Goal: Entertainment & Leisure: Consume media (video, audio)

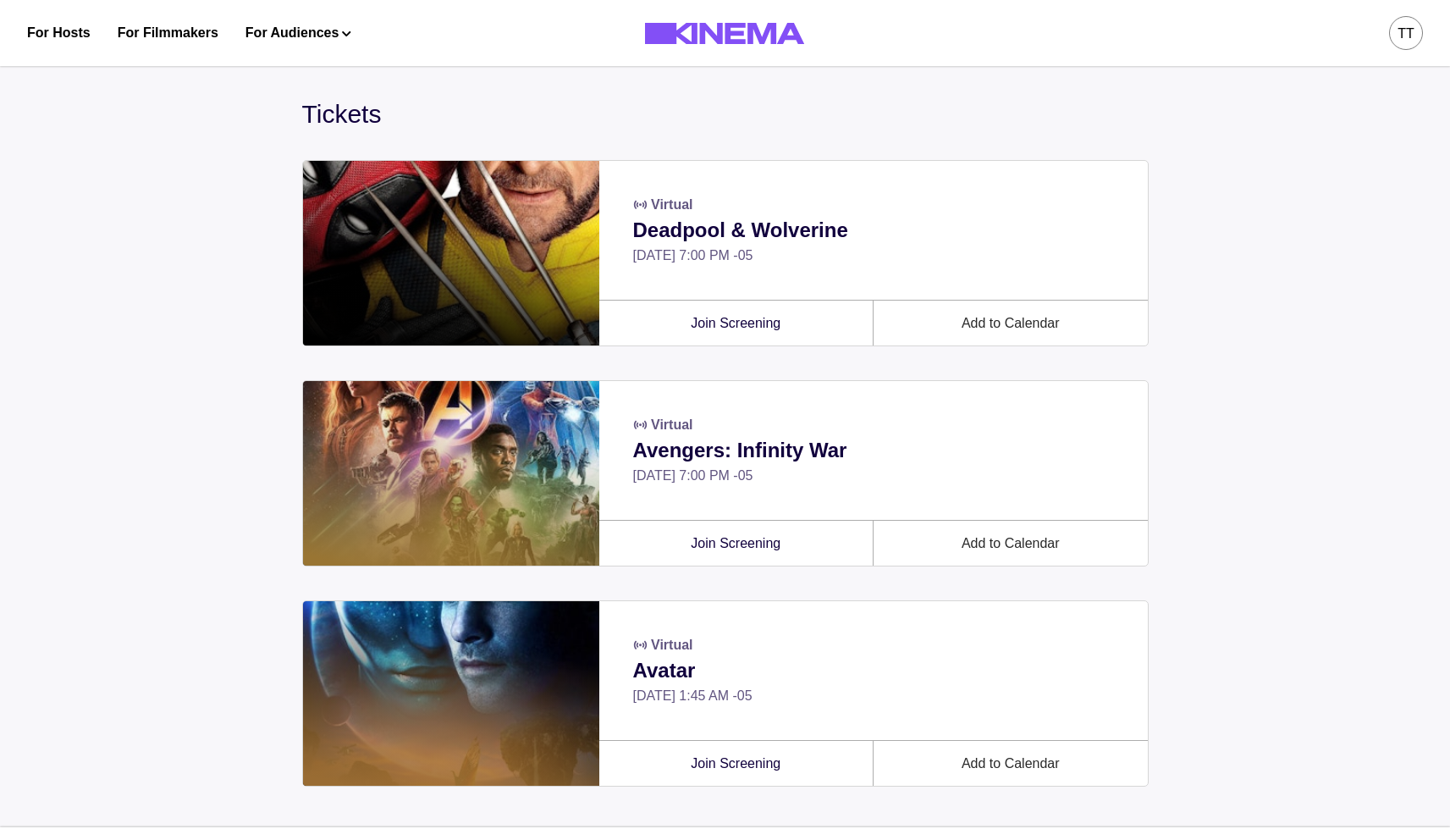
click at [1411, 47] on div "tt" at bounding box center [1406, 33] width 34 height 34
click at [1266, 178] on div "Rentals" at bounding box center [1317, 192] width 184 height 47
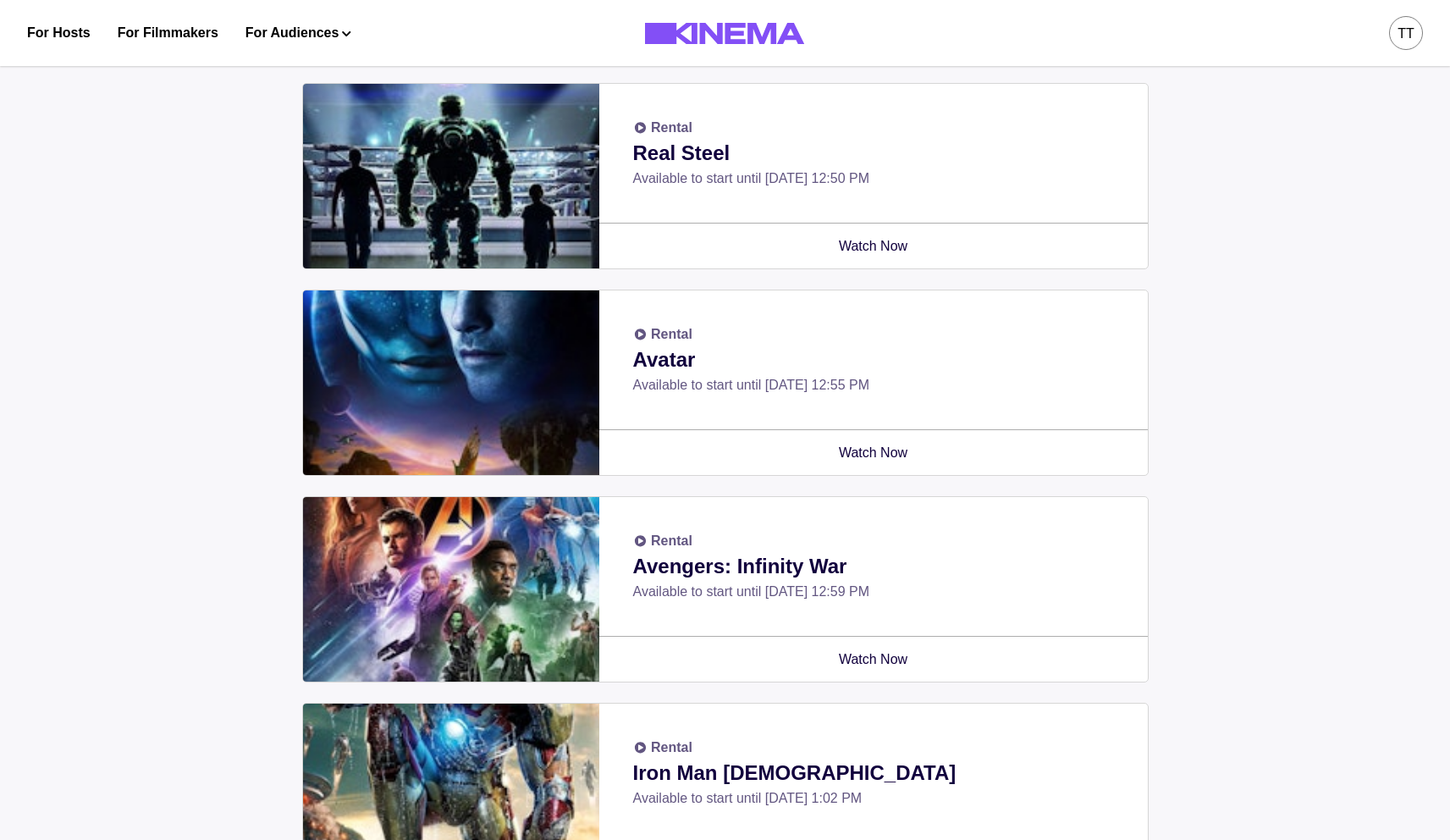
scroll to position [80, 0]
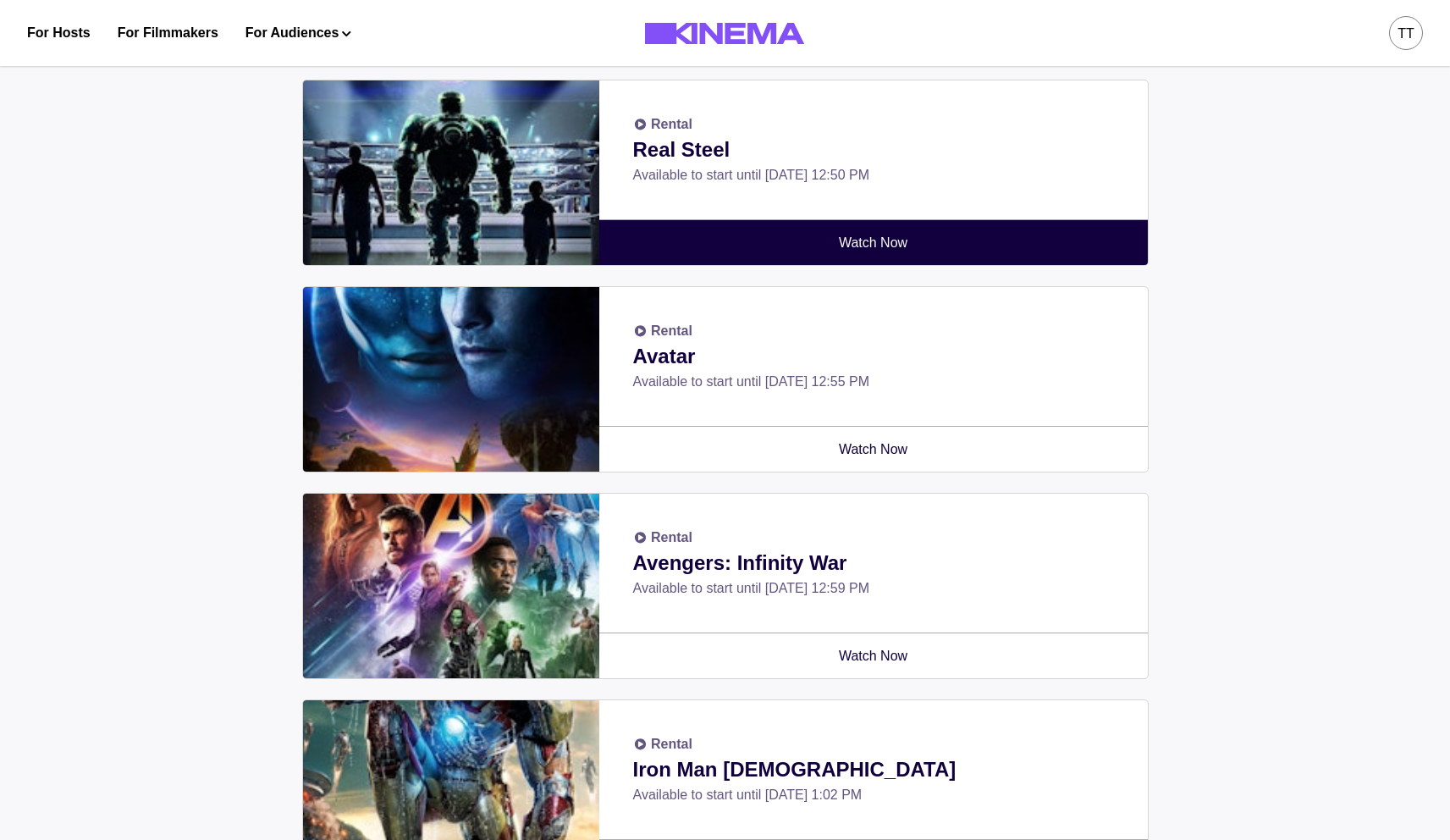
click at [849, 240] on link "Watch Now" at bounding box center [874, 243] width 528 height 45
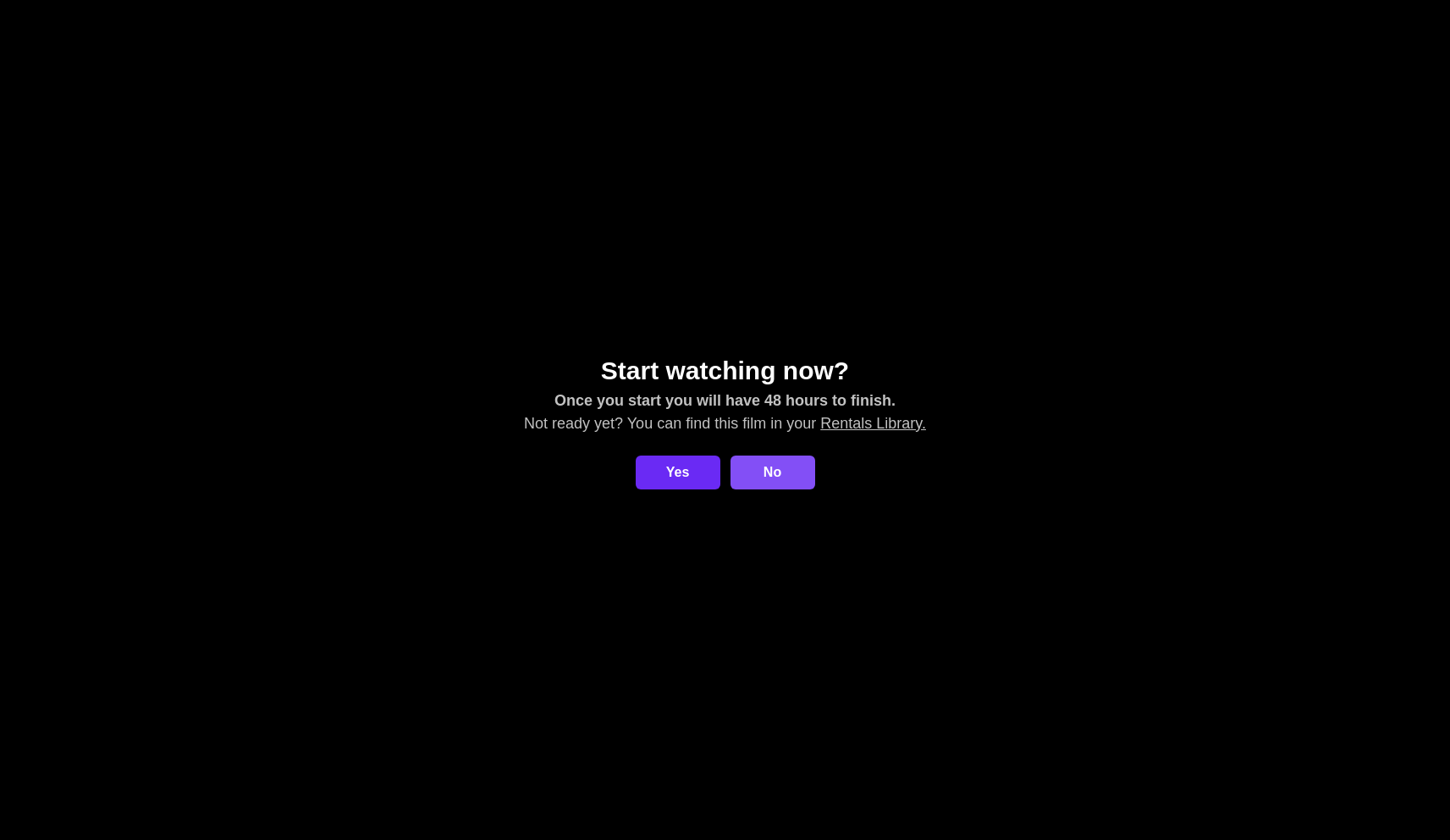
click at [691, 469] on button "Yes" at bounding box center [678, 472] width 84 height 34
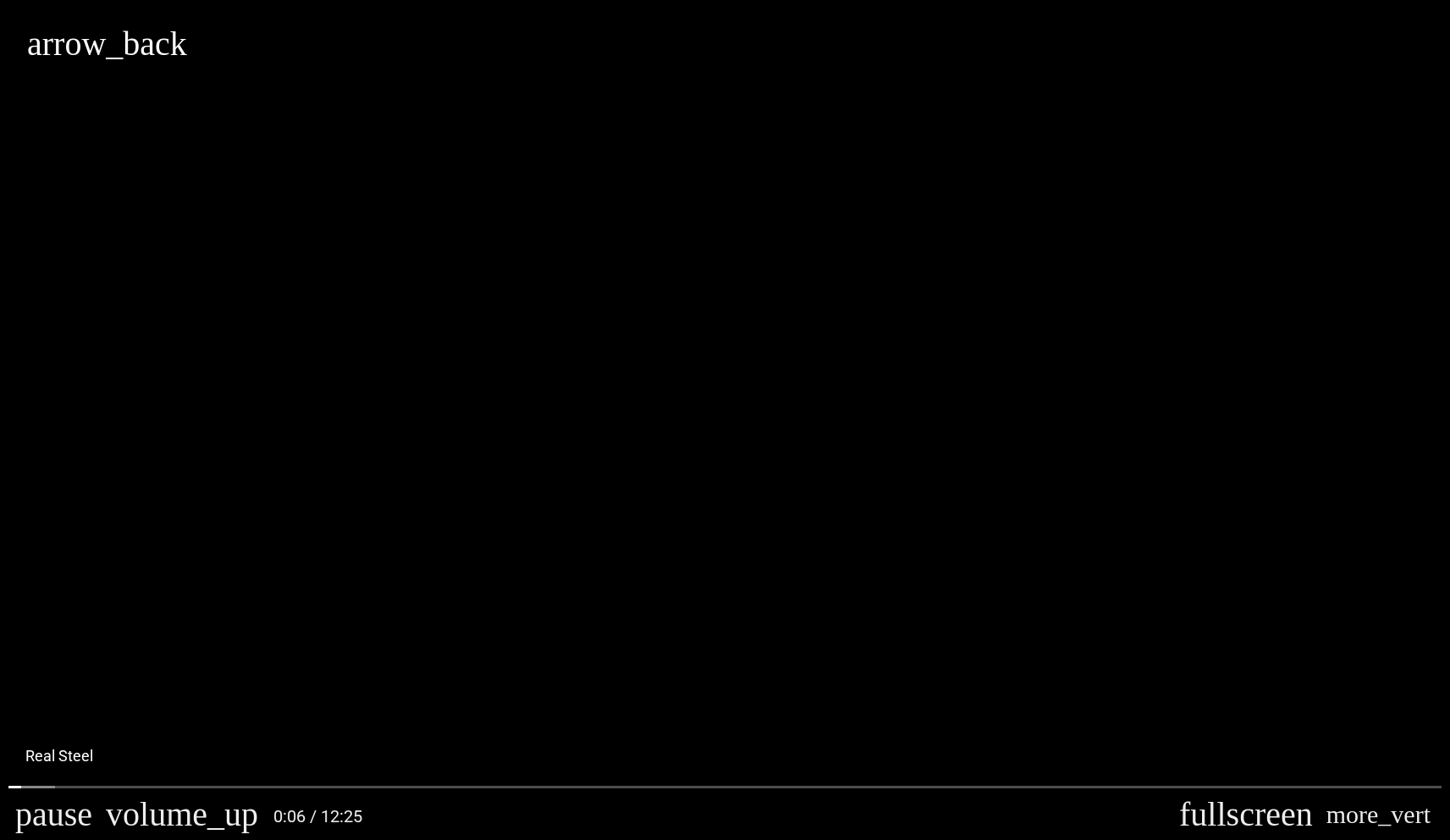
click at [48, 47] on button "arrow_back" at bounding box center [107, 43] width 160 height 34
type input "********"
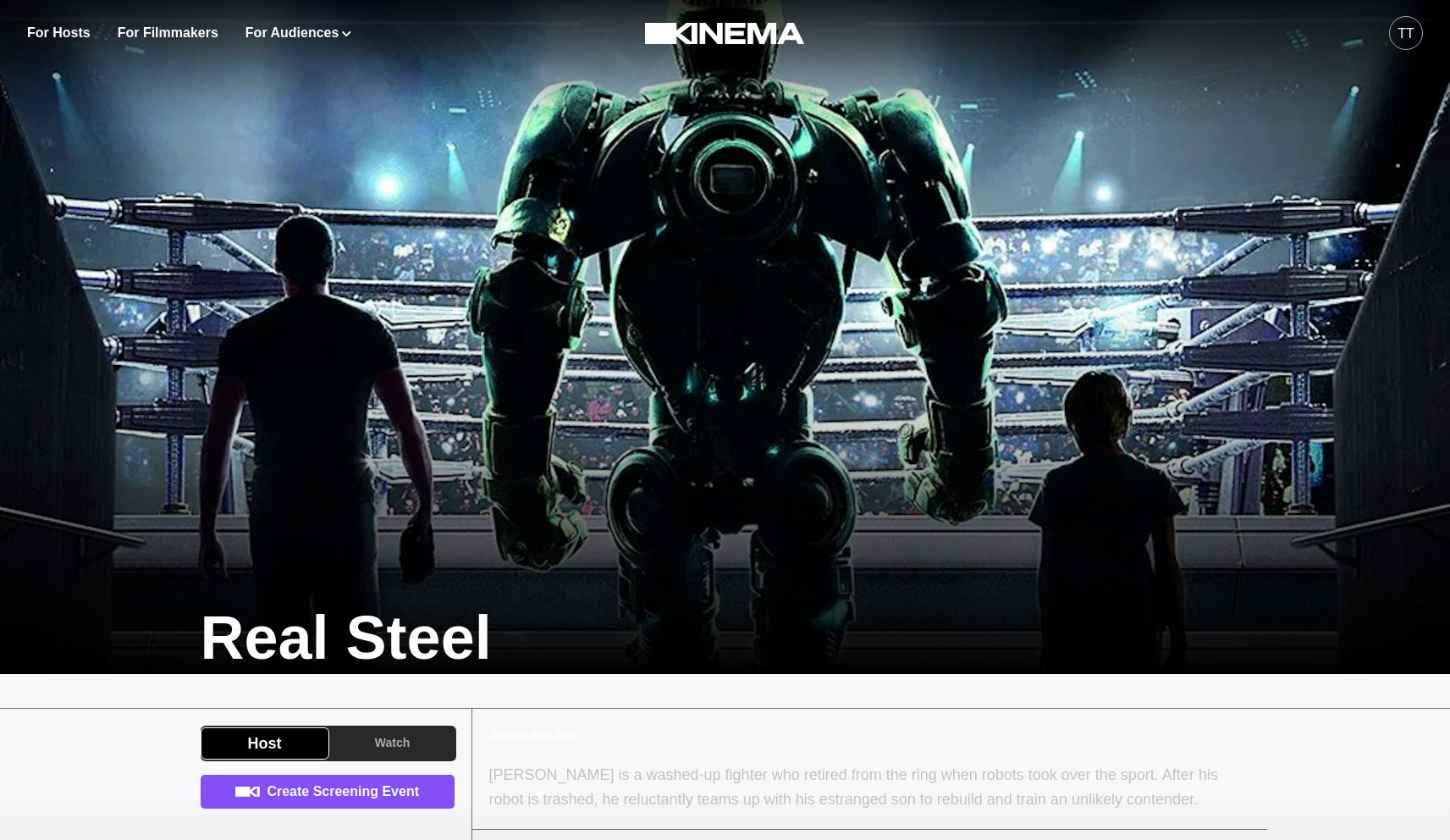
scroll to position [3, 0]
